Goal: Information Seeking & Learning: Learn about a topic

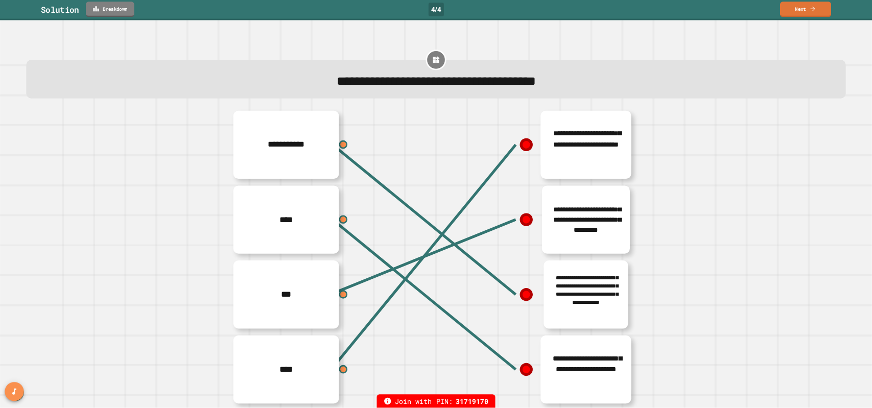
scroll to position [32, 0]
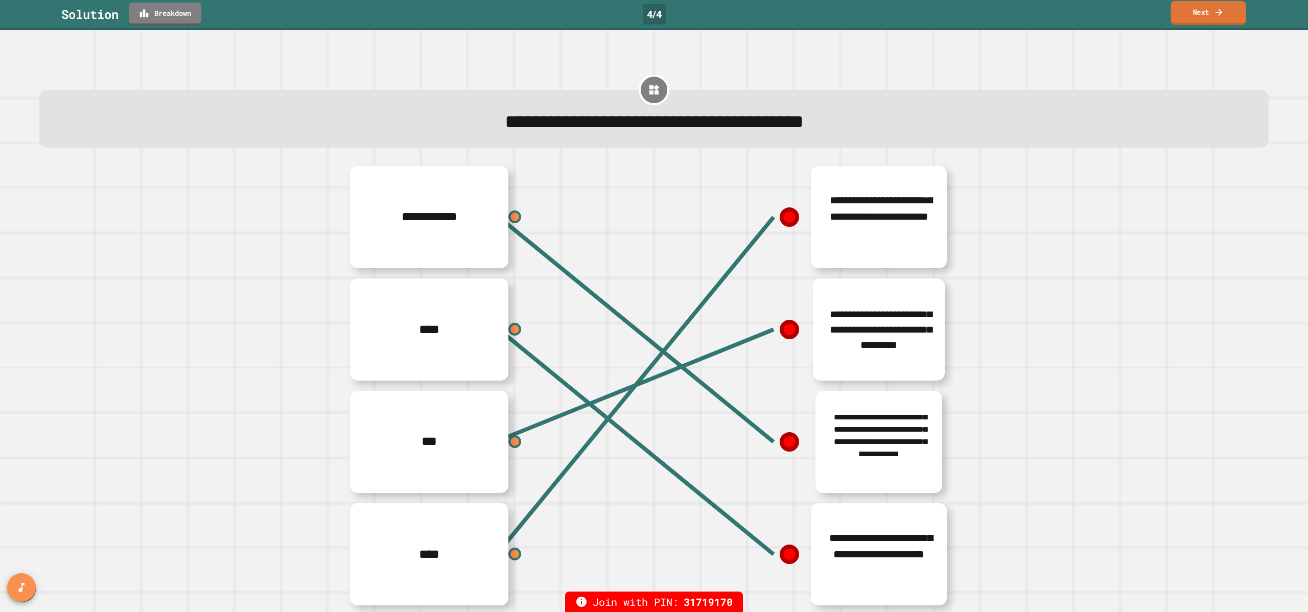
click at [1190, 20] on link "Next" at bounding box center [1208, 13] width 75 height 24
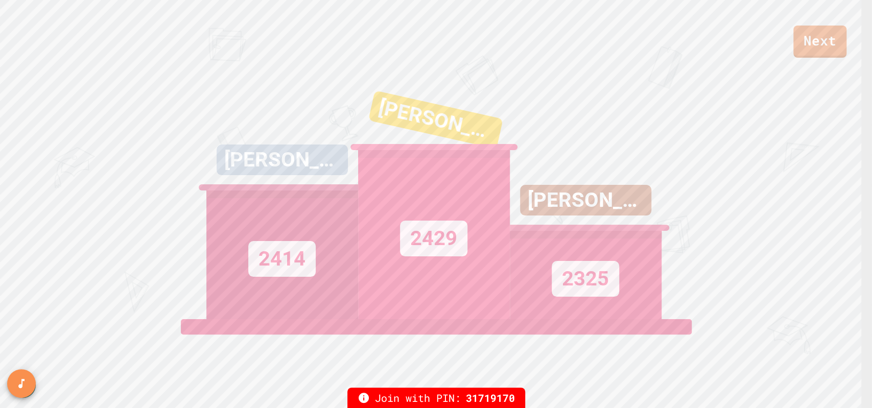
click at [768, 55] on div "Next" at bounding box center [436, 29] width 872 height 58
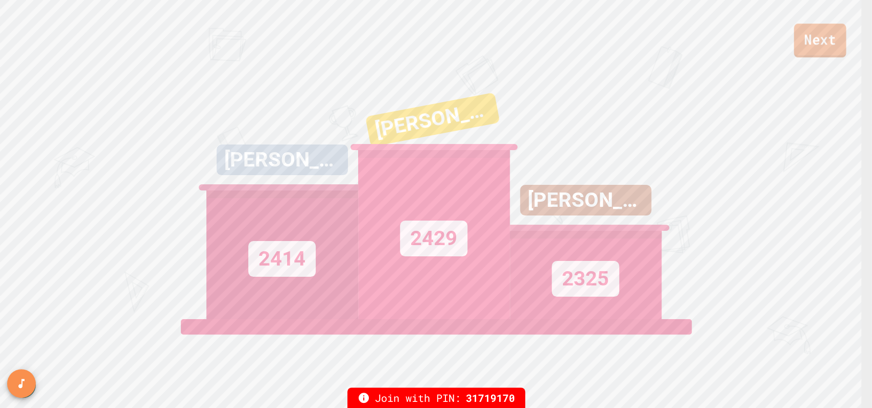
click at [836, 40] on link "Next" at bounding box center [820, 41] width 52 height 34
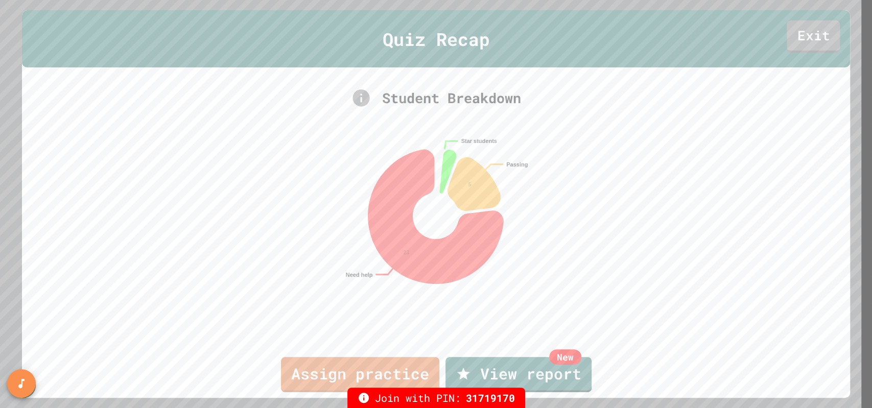
click at [836, 40] on div "Quiz Recap Exit" at bounding box center [436, 39] width 829 height 58
click at [812, 40] on link "Exit" at bounding box center [813, 35] width 53 height 34
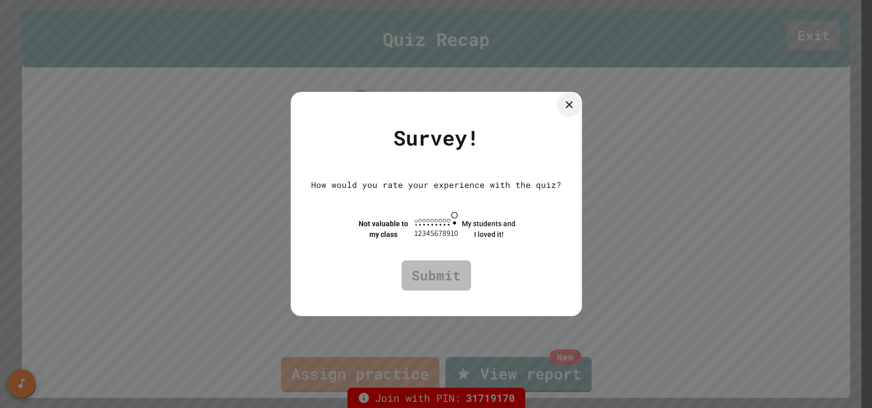
click at [573, 102] on icon at bounding box center [569, 104] width 7 height 7
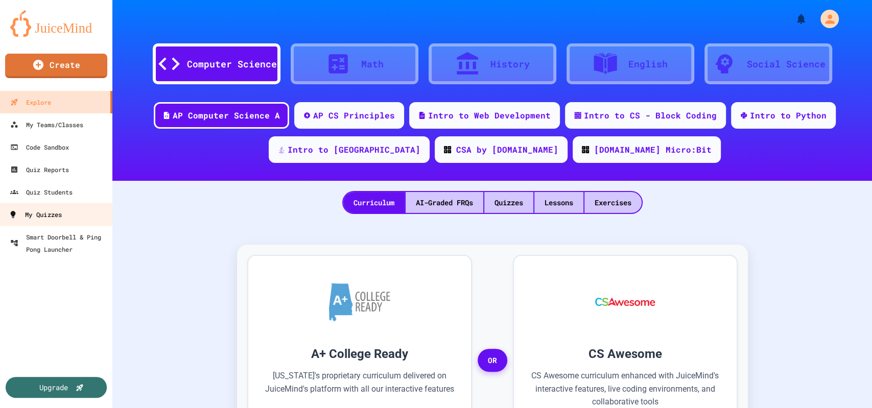
click at [58, 215] on div "My Quizzes" at bounding box center [35, 214] width 53 height 13
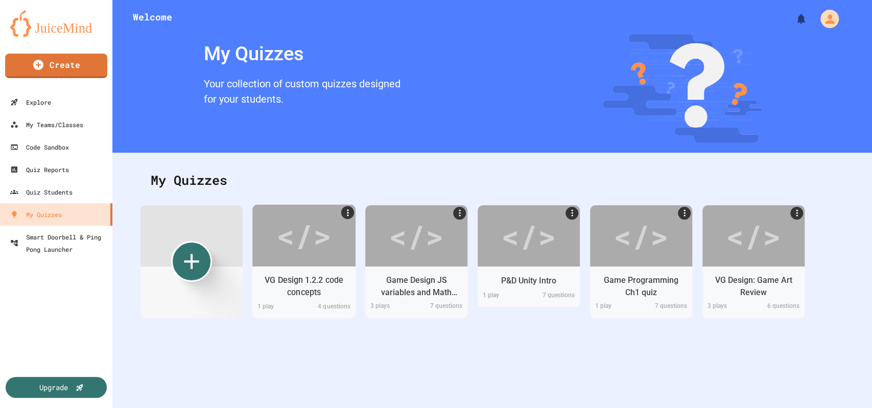
click at [278, 245] on div "</>" at bounding box center [304, 235] width 56 height 46
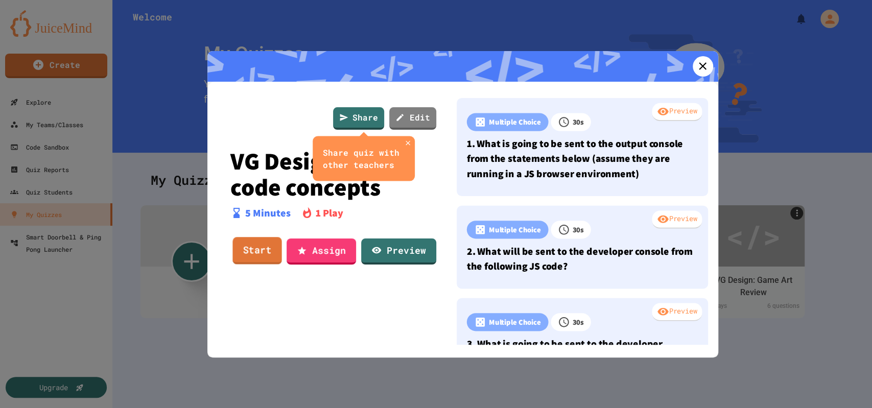
click at [270, 252] on link "Start" at bounding box center [256, 251] width 49 height 28
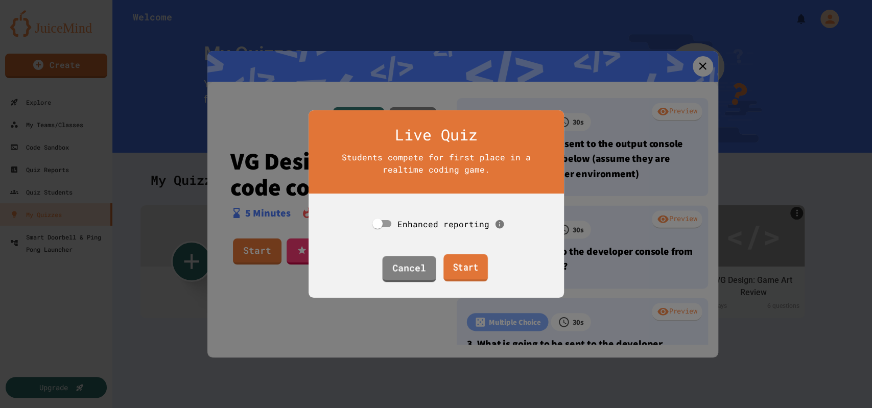
click at [457, 265] on link "Start" at bounding box center [466, 268] width 44 height 28
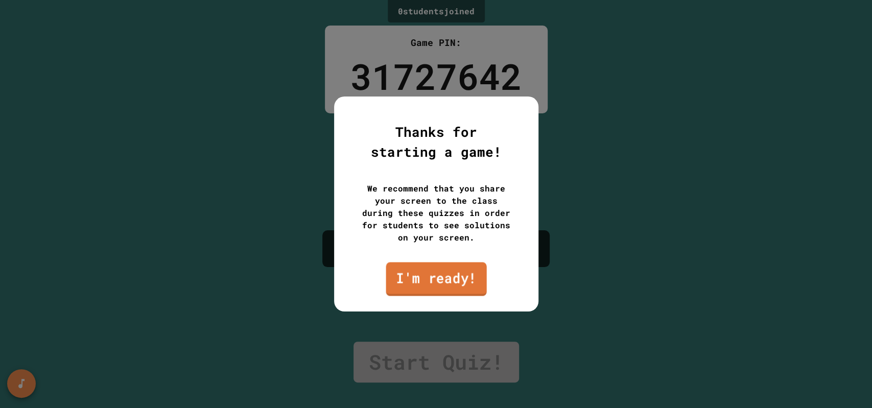
click at [466, 288] on link "I'm ready!" at bounding box center [436, 279] width 101 height 34
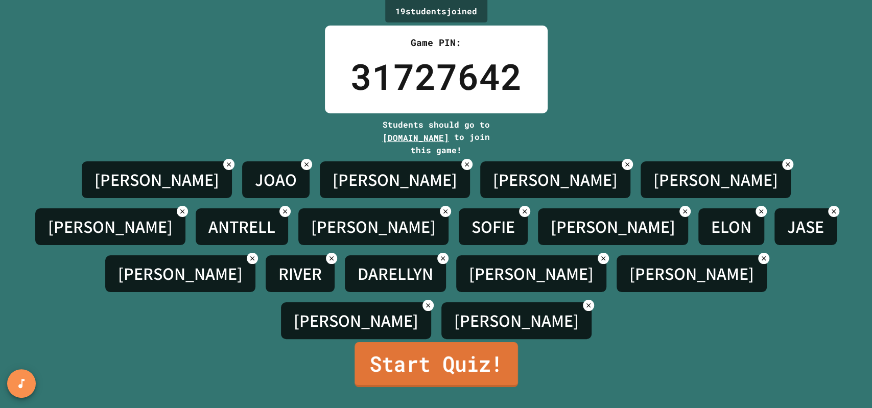
click at [421, 344] on link "Start Quiz!" at bounding box center [437, 364] width 164 height 45
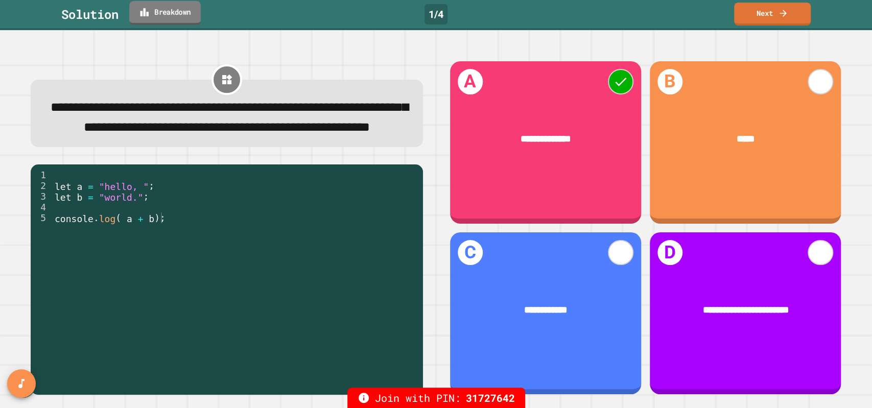
click at [168, 14] on link "Breakdown" at bounding box center [165, 13] width 72 height 24
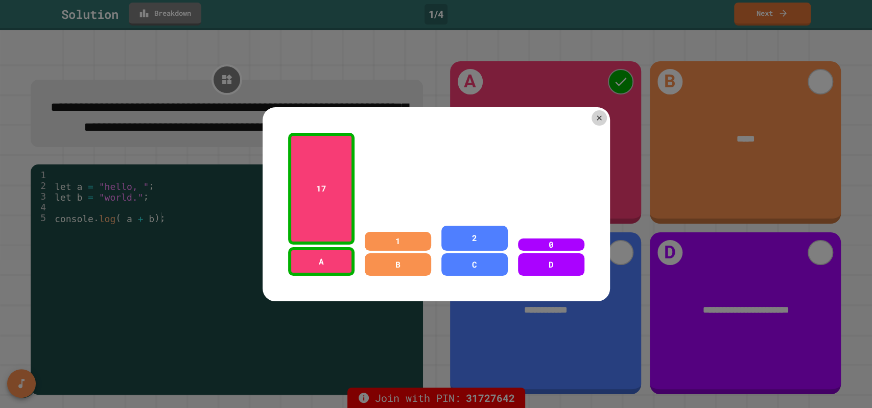
click at [597, 117] on icon at bounding box center [599, 118] width 8 height 8
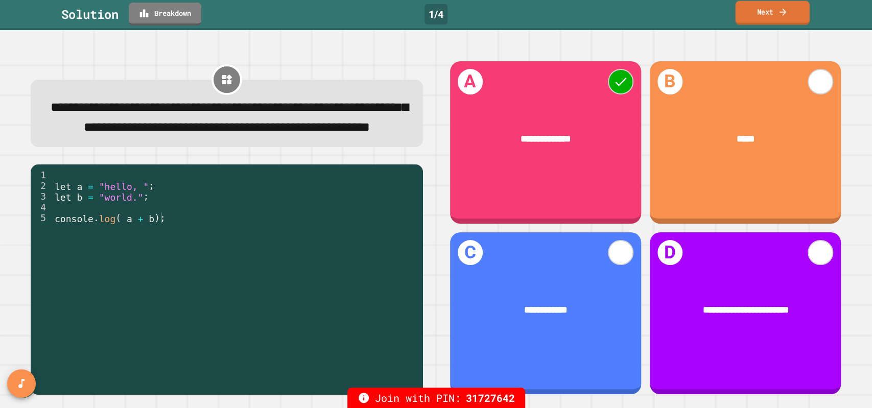
click at [780, 20] on link "Next" at bounding box center [772, 13] width 74 height 24
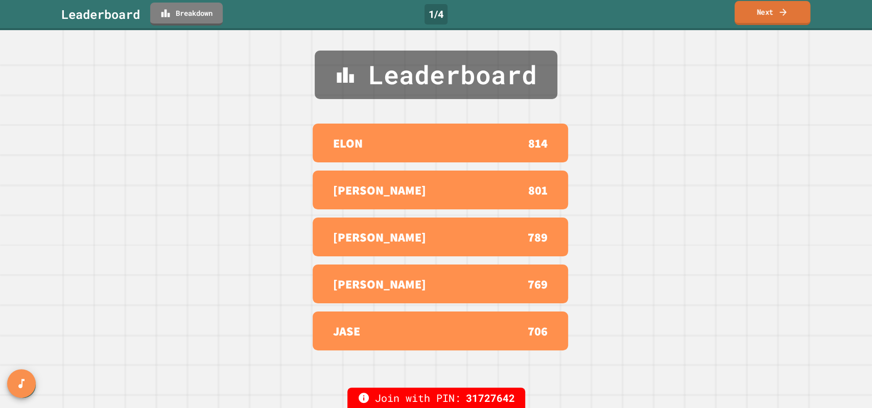
click at [780, 20] on link "Next" at bounding box center [773, 13] width 76 height 24
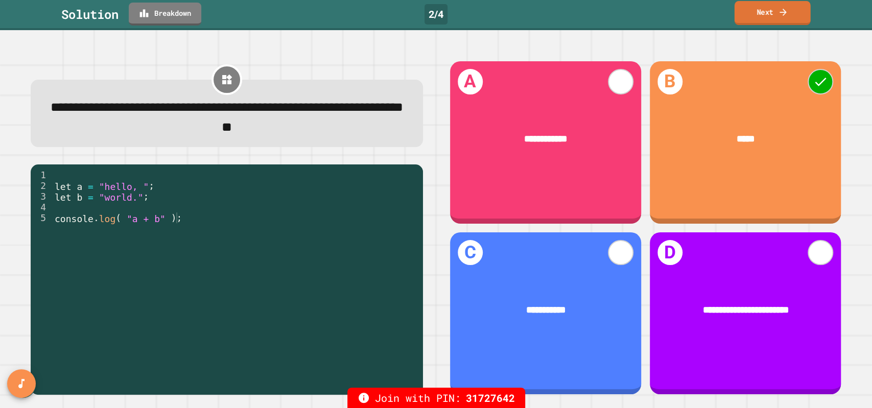
click at [784, 15] on icon at bounding box center [783, 12] width 10 height 11
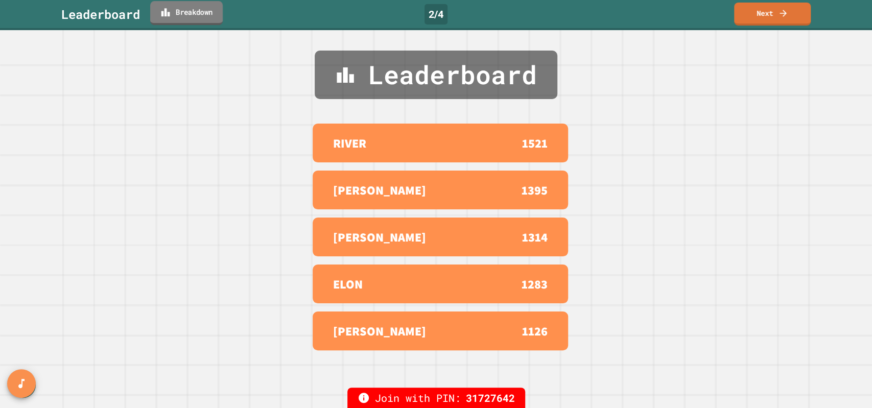
click at [207, 13] on link "Breakdown" at bounding box center [186, 13] width 73 height 24
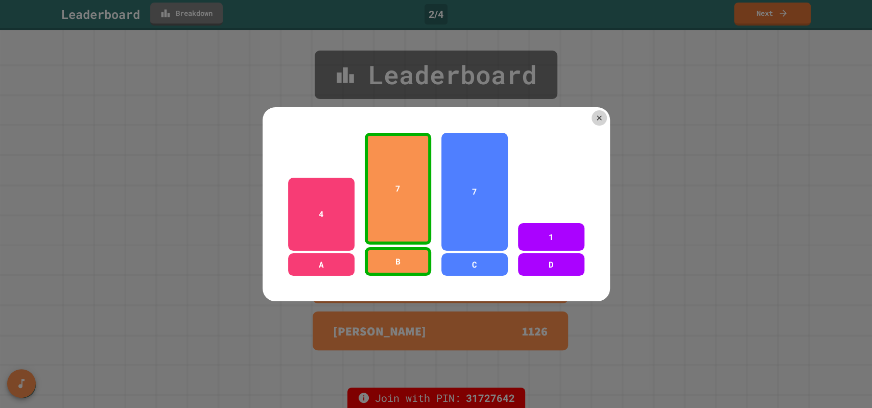
click at [207, 13] on div at bounding box center [436, 204] width 872 height 408
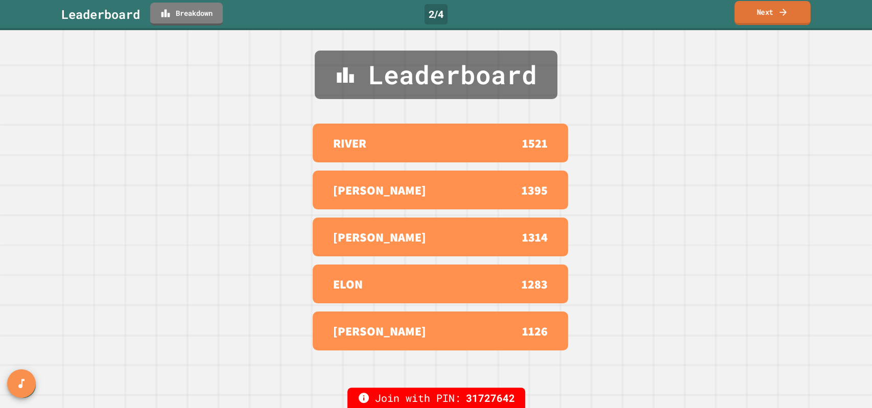
click at [774, 24] on link "Next" at bounding box center [773, 13] width 76 height 24
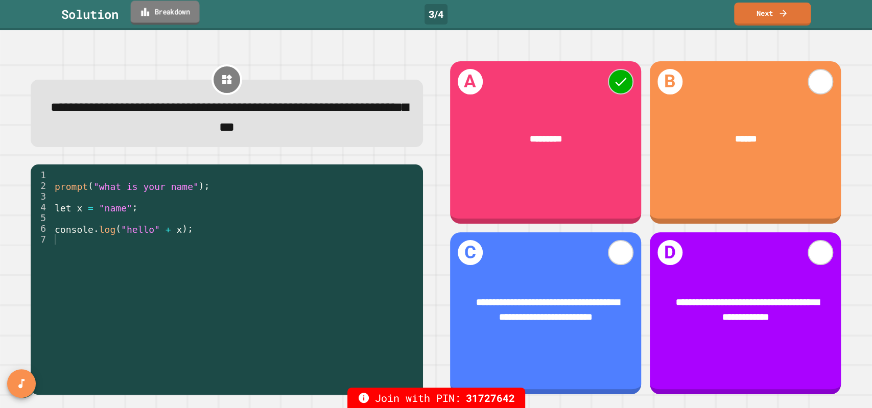
click at [175, 14] on link "Breakdown" at bounding box center [165, 13] width 69 height 24
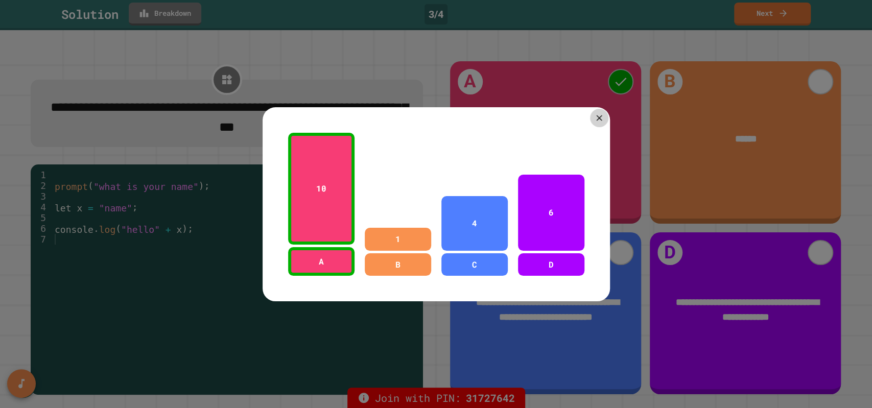
click at [600, 117] on div at bounding box center [599, 118] width 18 height 18
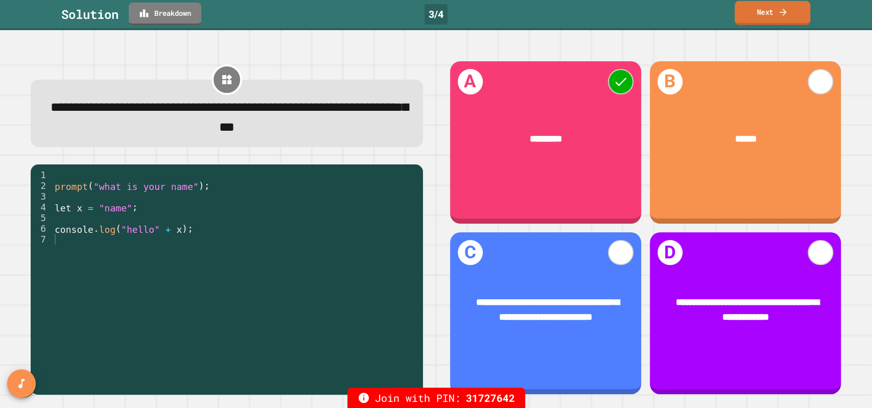
click at [759, 18] on link "Next" at bounding box center [773, 13] width 76 height 24
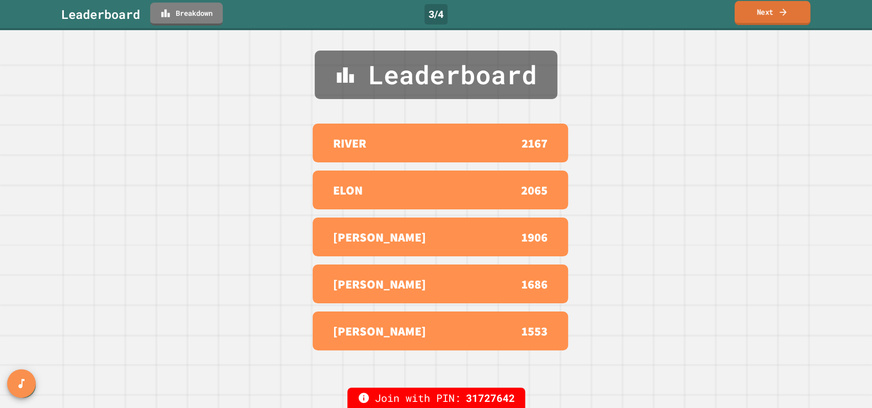
click at [759, 18] on link "Next" at bounding box center [773, 13] width 76 height 24
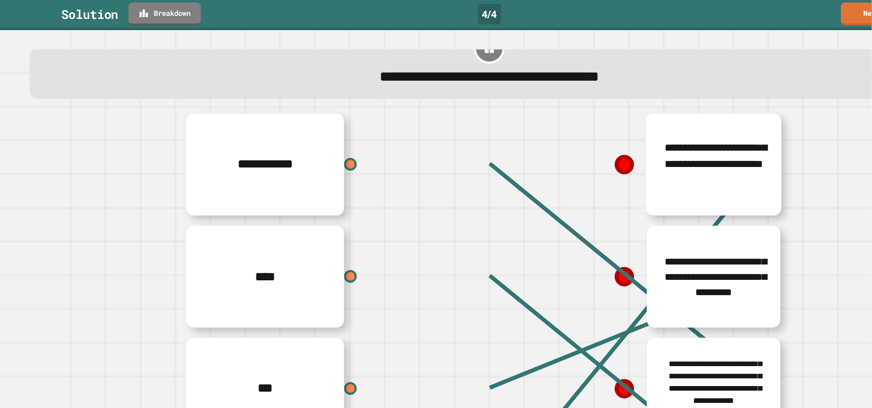
scroll to position [32, 0]
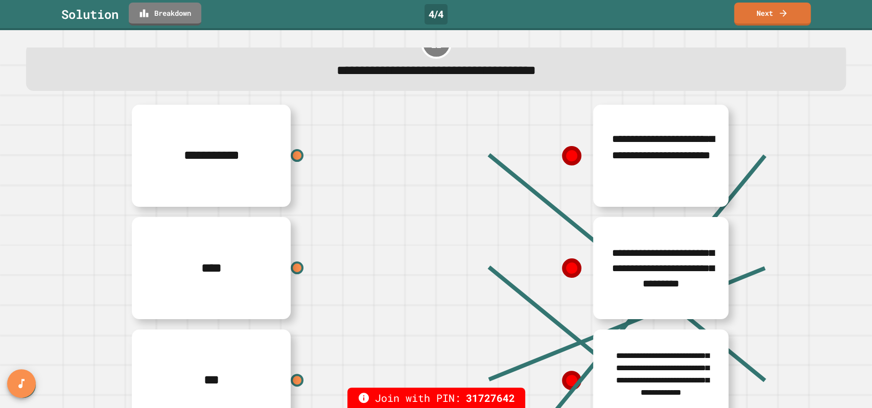
type textarea "*"
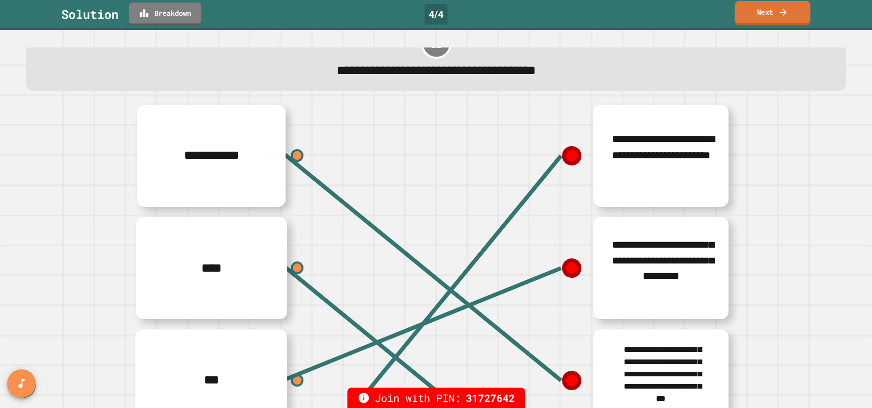
drag, startPoint x: 1121, startPoint y: 32, endPoint x: 748, endPoint y: 21, distance: 373.7
click at [748, 21] on link "Next" at bounding box center [773, 13] width 76 height 24
